Goal: Transaction & Acquisition: Download file/media

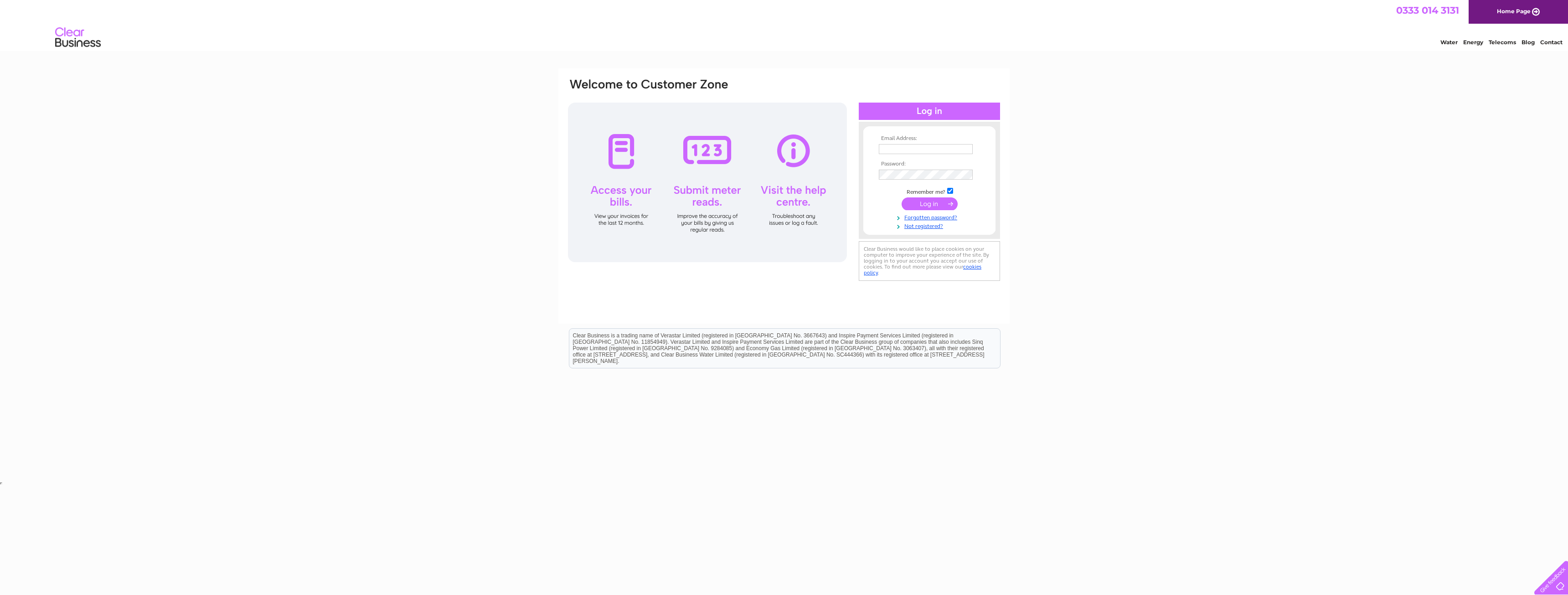
type input "sohaib@afecc.org"
click at [922, 201] on input "submit" at bounding box center [929, 203] width 56 height 13
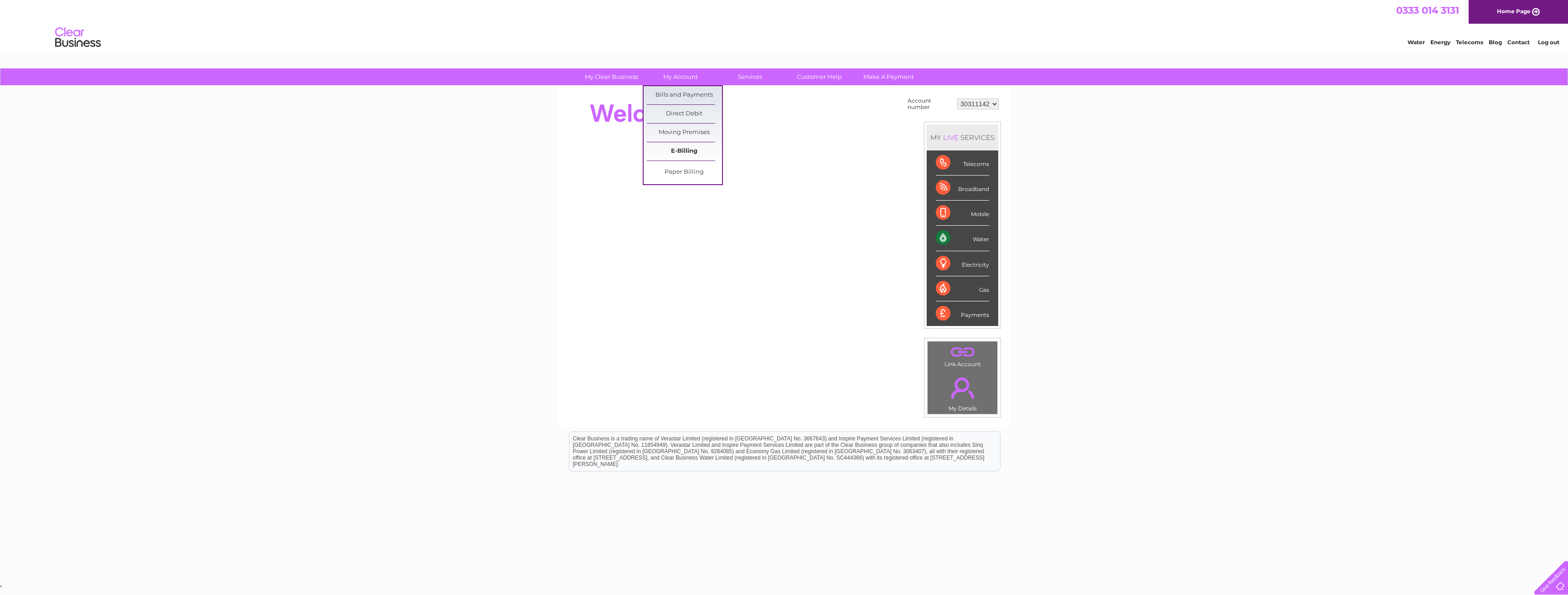
click at [671, 149] on link "E-Billing" at bounding box center [684, 152] width 75 height 18
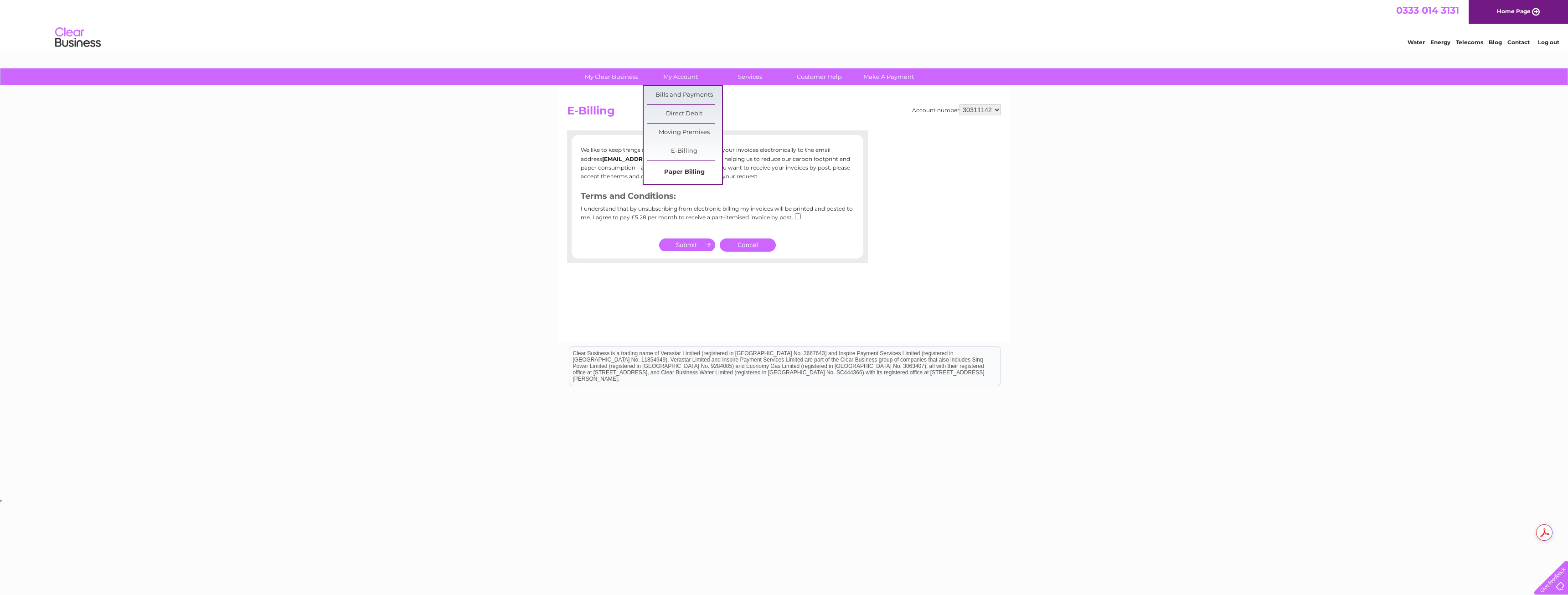
click at [674, 172] on link "Paper Billing" at bounding box center [684, 173] width 75 height 18
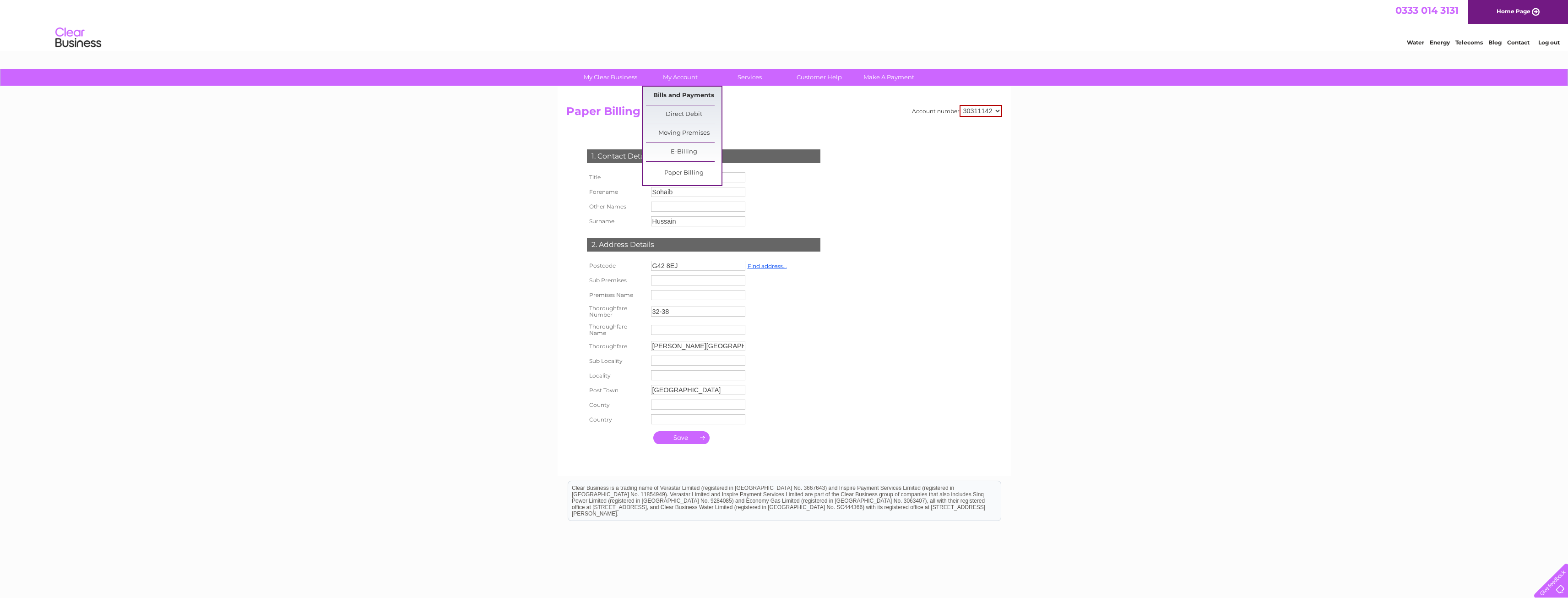
click at [682, 95] on link "Bills and Payments" at bounding box center [683, 96] width 75 height 19
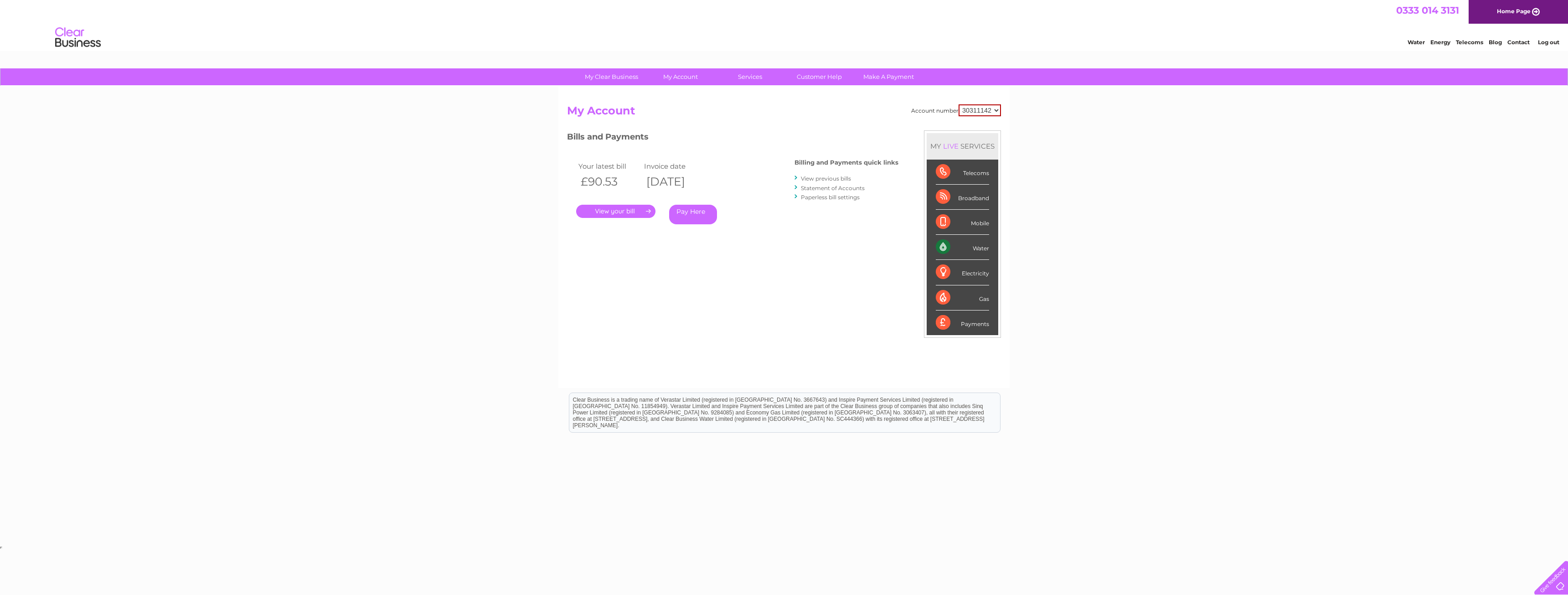
click at [820, 176] on link "View previous bills" at bounding box center [826, 178] width 50 height 7
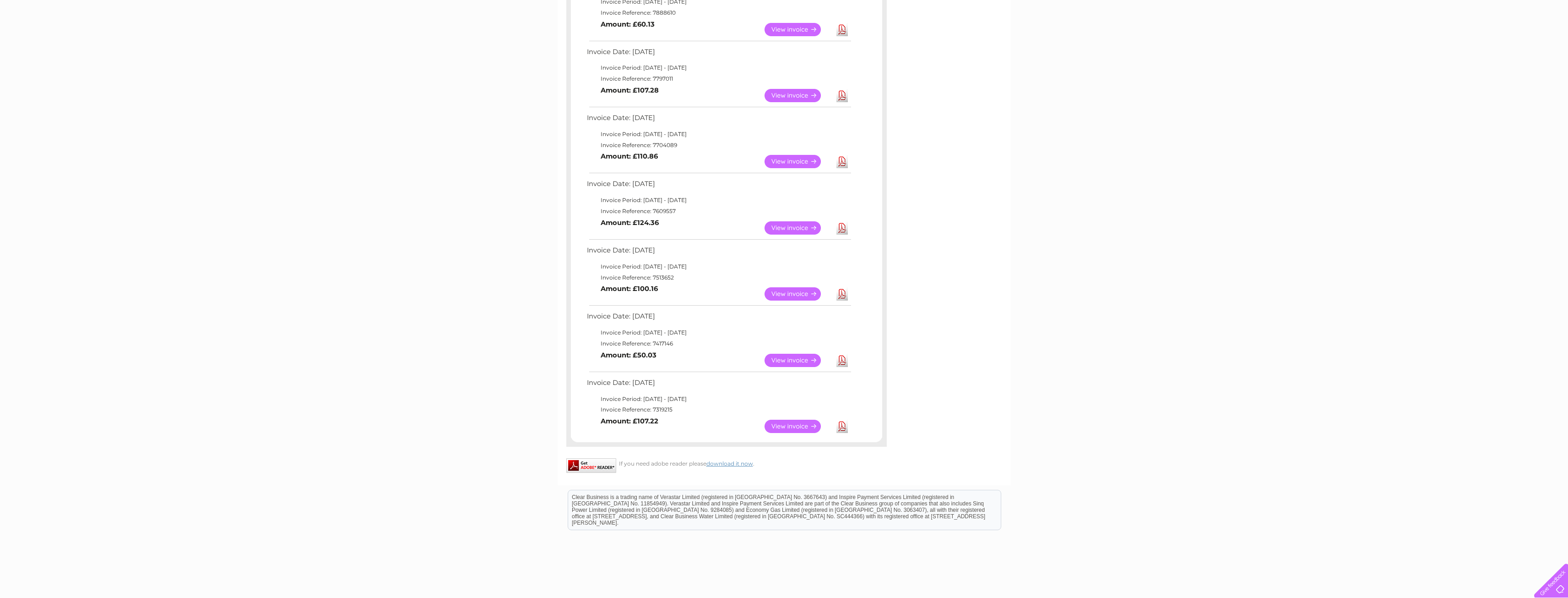
scroll to position [376, 0]
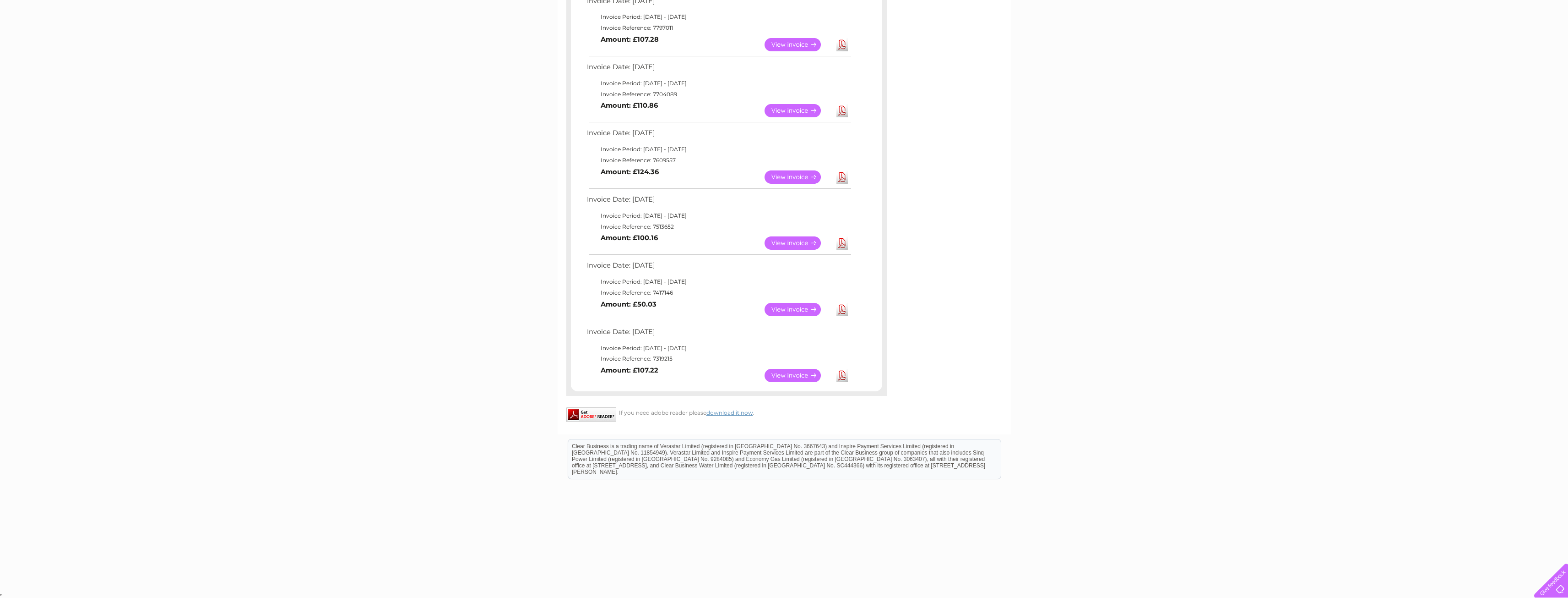
click at [802, 375] on link "View" at bounding box center [798, 376] width 67 height 14
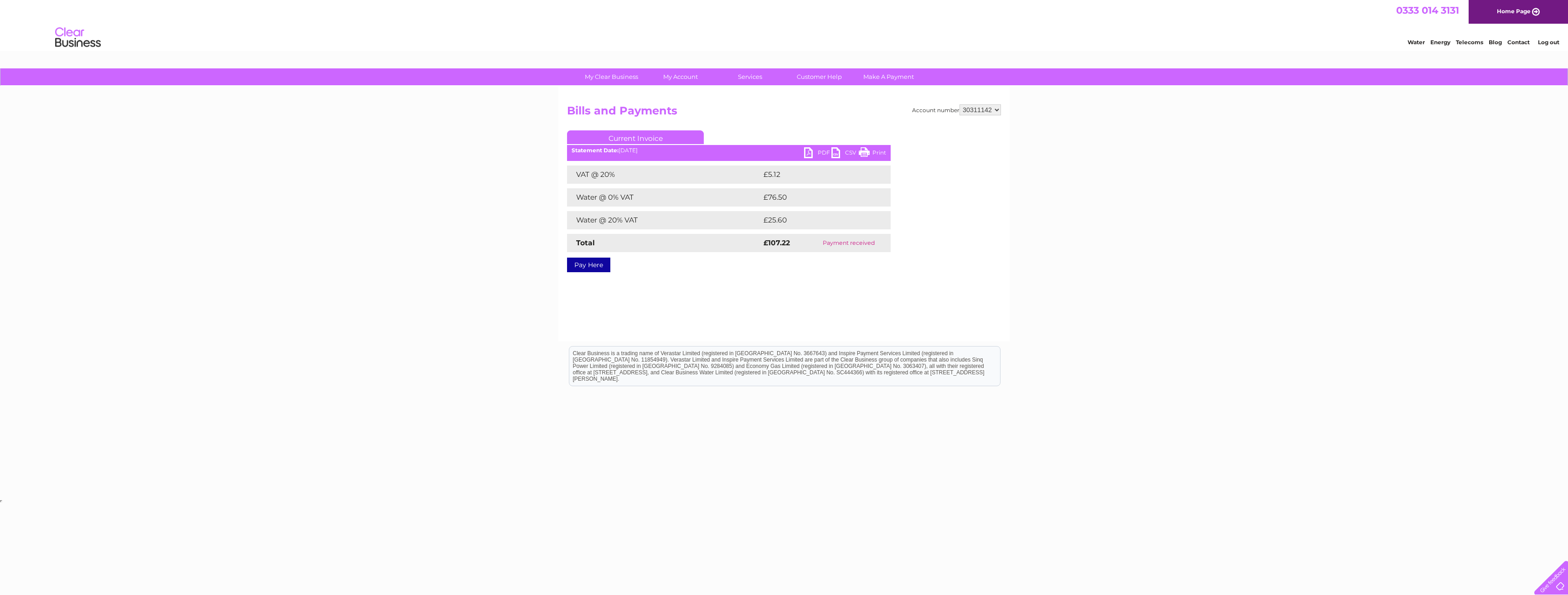
click at [864, 150] on link "Print" at bounding box center [872, 154] width 28 height 14
click at [809, 151] on link "PDF" at bounding box center [817, 154] width 28 height 14
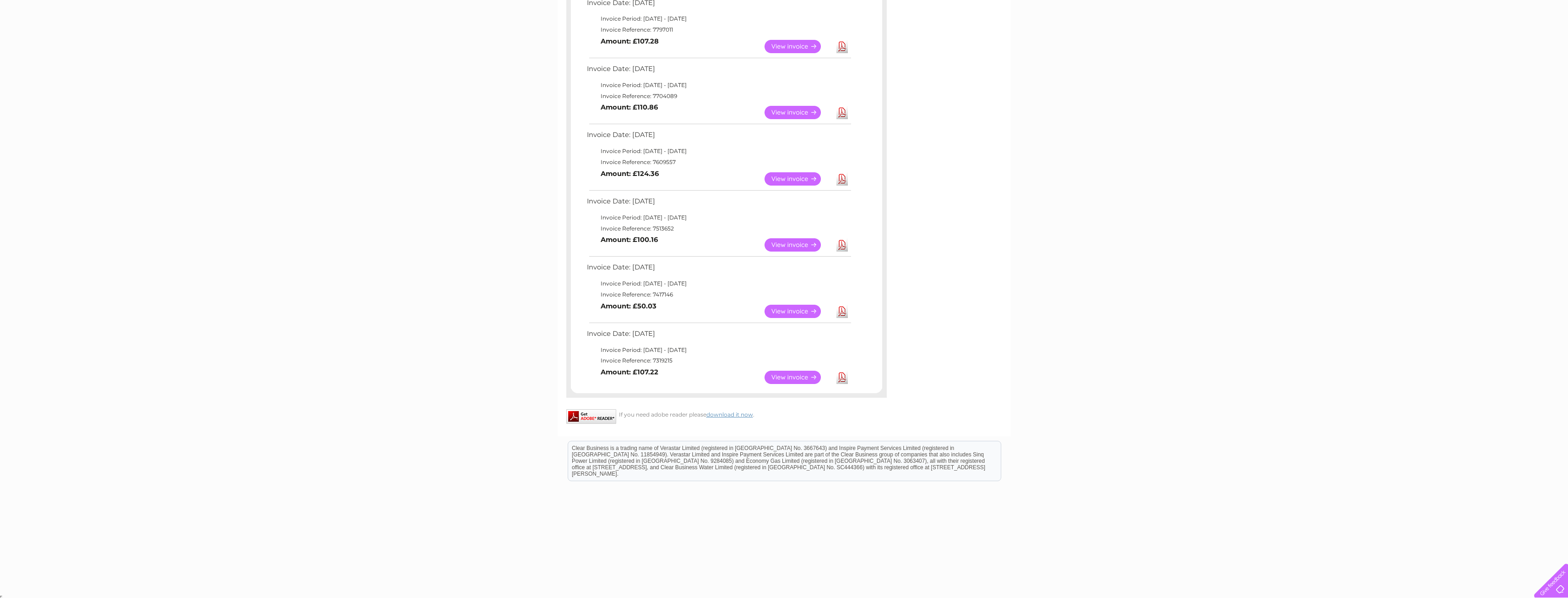
click at [793, 312] on link "View" at bounding box center [798, 312] width 67 height 14
click at [845, 315] on link "Download" at bounding box center [842, 314] width 12 height 14
click at [845, 244] on link "Download" at bounding box center [842, 247] width 12 height 14
click at [844, 178] on link "Download" at bounding box center [842, 181] width 12 height 14
click at [840, 111] on link "Download" at bounding box center [842, 114] width 12 height 14
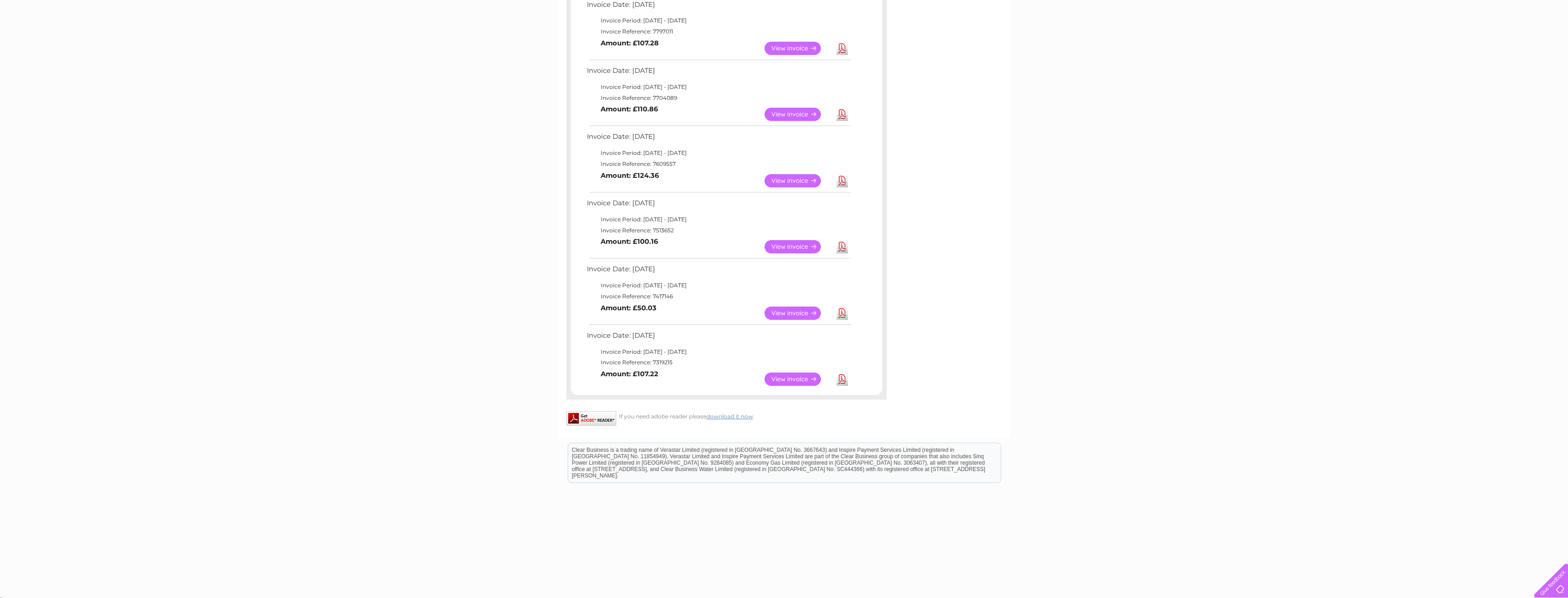
click at [844, 47] on link "Download" at bounding box center [842, 49] width 12 height 14
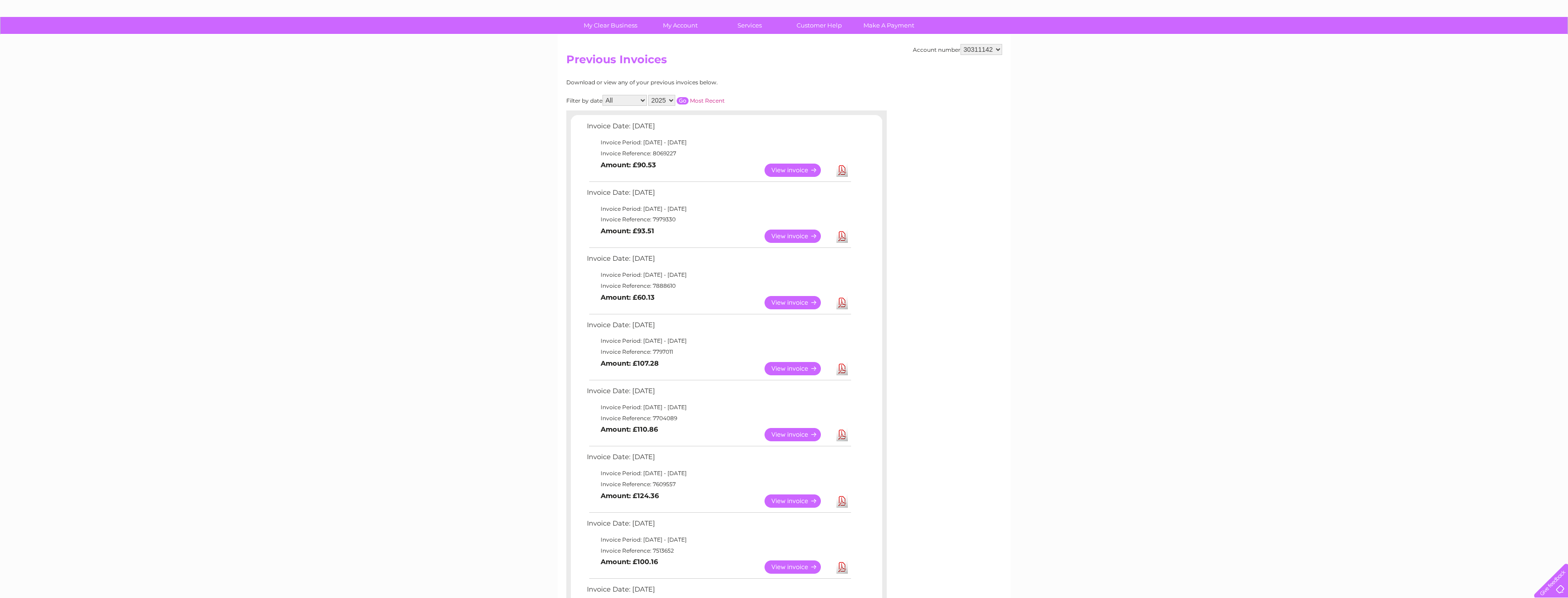
scroll to position [51, 0]
click at [845, 302] on link "Download" at bounding box center [842, 303] width 12 height 14
click at [840, 234] on link "Download" at bounding box center [842, 237] width 12 height 14
click at [841, 168] on link "Download" at bounding box center [842, 171] width 12 height 14
